Goal: Task Accomplishment & Management: Manage account settings

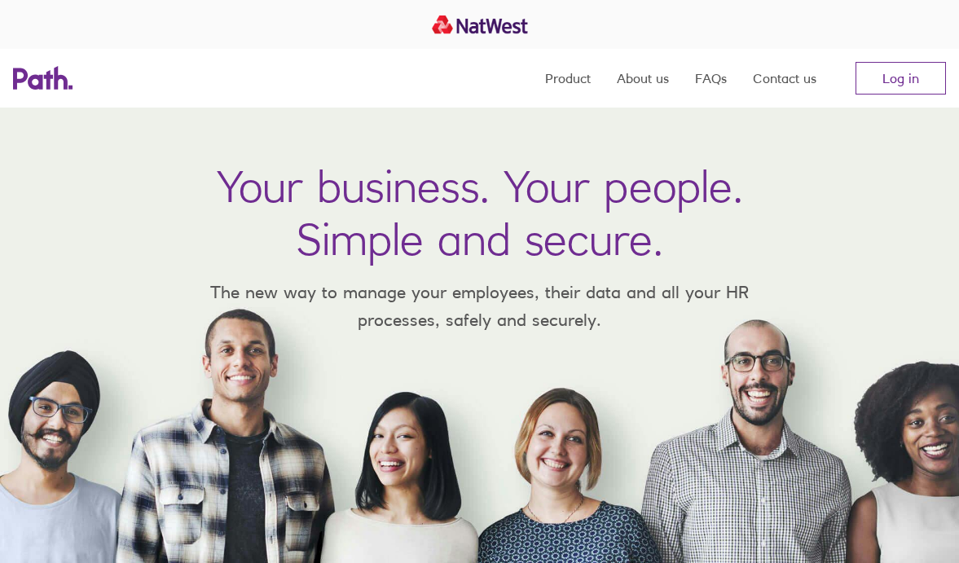
click at [877, 100] on nav "Product About us FAQs Contact us Log in" at bounding box center [745, 78] width 401 height 59
click at [934, 39] on div at bounding box center [479, 24] width 959 height 49
click at [913, 73] on link "Log in" at bounding box center [900, 78] width 90 height 33
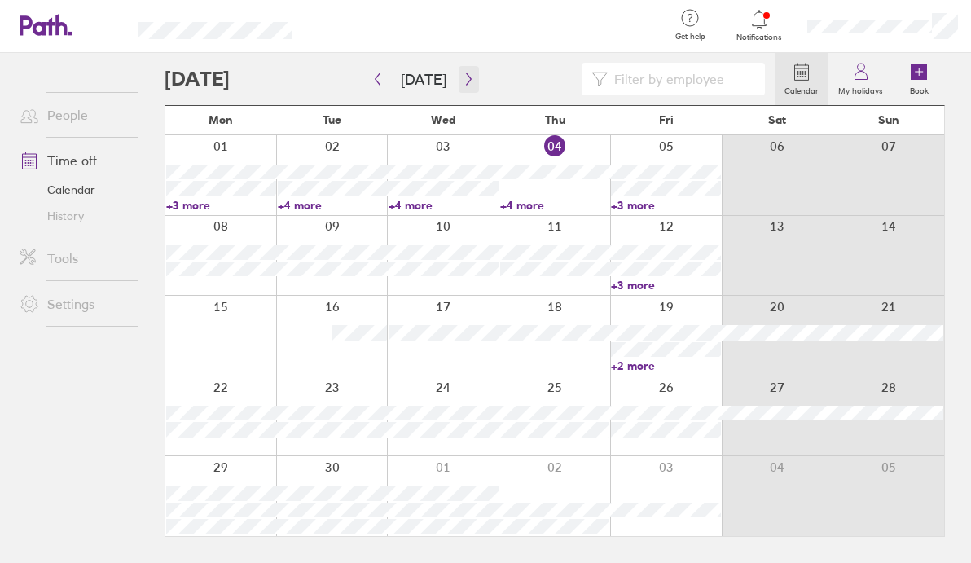
click at [463, 79] on icon "button" at bounding box center [469, 79] width 12 height 13
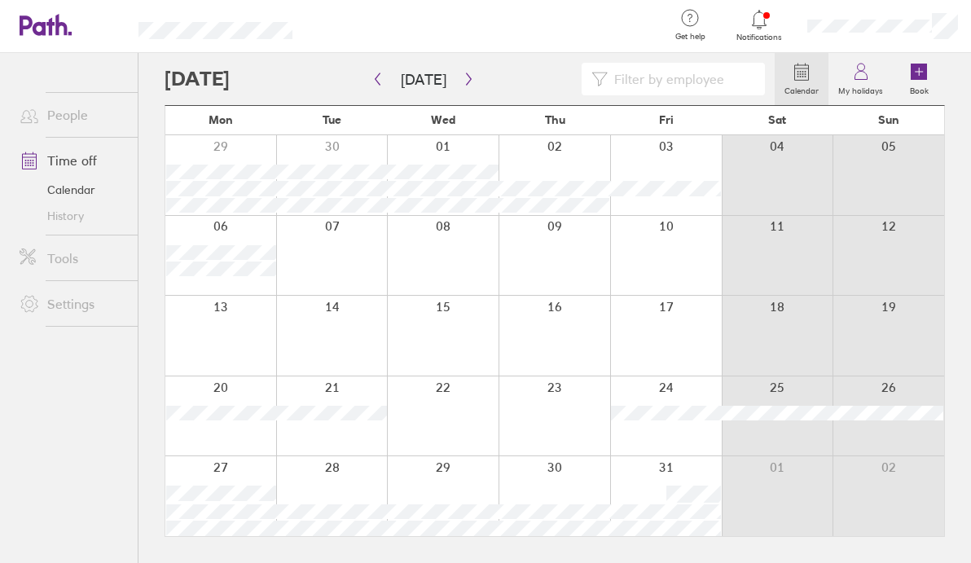
click at [41, 16] on icon at bounding box center [46, 25] width 52 height 22
